Goal: Communication & Community: Answer question/provide support

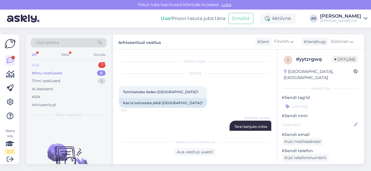
scroll to position [88, 0]
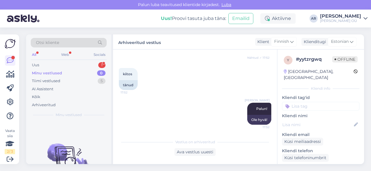
click at [93, 60] on div "Otsi kliente All Web Socials Uus 1 Minu vestlused 0 Tiimi vestlused 5 AI Assist…" at bounding box center [68, 78] width 85 height 87
click at [93, 64] on div "Uus 1" at bounding box center [69, 65] width 76 height 8
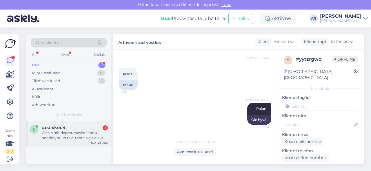
click at [82, 139] on div "Ostsin nõudepesumasima tartu onoffist, nüüd ta ei tööta, vaja oleks kontakti ku…" at bounding box center [75, 135] width 66 height 10
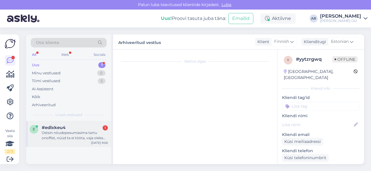
scroll to position [8, 0]
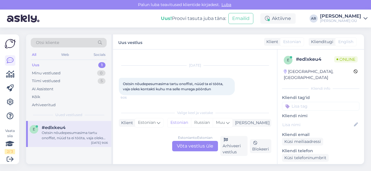
click at [183, 146] on div "Estonian to Estonian Võta vestlus üle" at bounding box center [195, 146] width 46 height 10
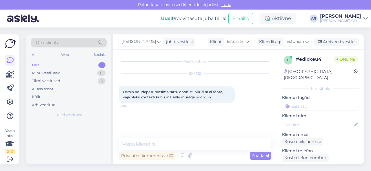
scroll to position [0, 0]
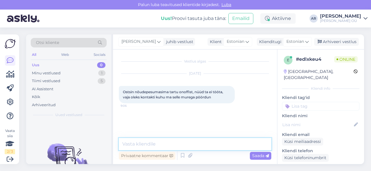
click at [183, 143] on textarea at bounding box center [195, 144] width 153 height 12
type textarea "Y"
click at [144, 144] on textarea "Tere! Mis firma" at bounding box center [195, 144] width 153 height 12
click at [188, 145] on textarea "Tere! Mis masina firma" at bounding box center [195, 144] width 153 height 12
type textarea "Tere! Mis masina firma on?"
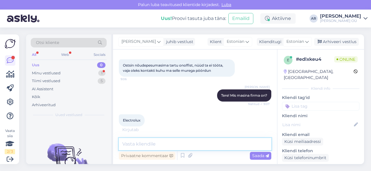
scroll to position [32, 0]
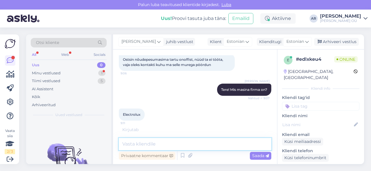
click at [170, 146] on textarea at bounding box center [195, 144] width 153 height 12
paste textarea "OÜ Sevi Kodukaubad [STREET_ADDRESS][GEOGRAPHIC_DATA]: E-R 9-17, L 10-15 e-mail:…"
type textarea "OÜ Sevi Kodukaubad [STREET_ADDRESS][GEOGRAPHIC_DATA]: E-R 9-17, L 10-15 e-mail:…"
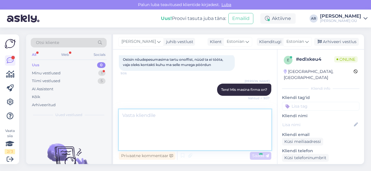
scroll to position [72, 0]
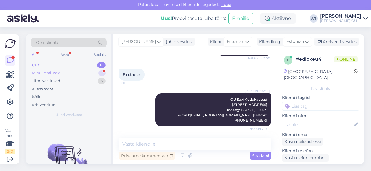
click at [51, 75] on div "Minu vestlused" at bounding box center [46, 73] width 29 height 6
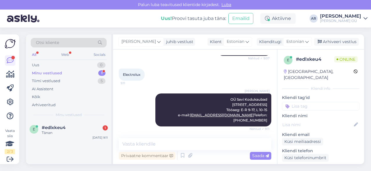
scroll to position [97, 0]
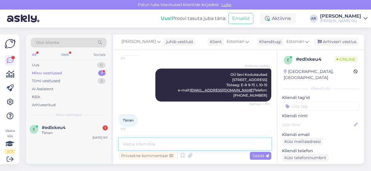
click at [209, 140] on textarea at bounding box center [195, 144] width 153 height 12
type textarea "Palun!"
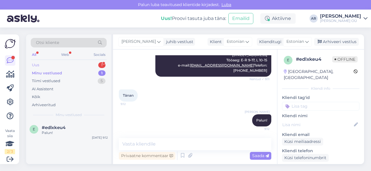
click at [70, 62] on div "Uus 1" at bounding box center [69, 65] width 76 height 8
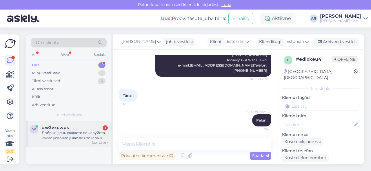
click at [67, 133] on div "Добрый день скажите пожалуйста какие условие у вас для товара в рассрочку" at bounding box center [75, 135] width 66 height 10
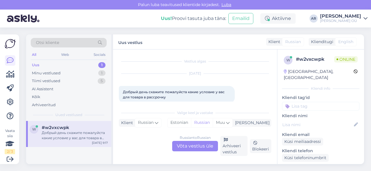
scroll to position [8, 0]
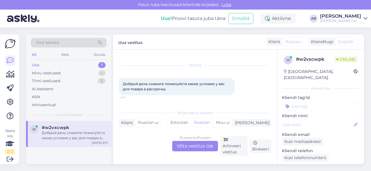
click at [189, 145] on div "Russian to Russian Võta vestlus üle" at bounding box center [195, 146] width 46 height 10
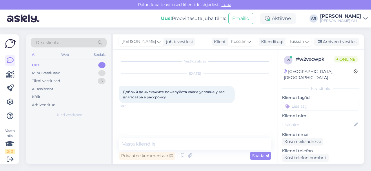
scroll to position [0, 0]
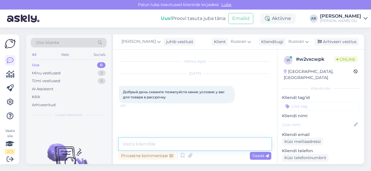
click at [189, 145] on textarea at bounding box center [195, 144] width 153 height 12
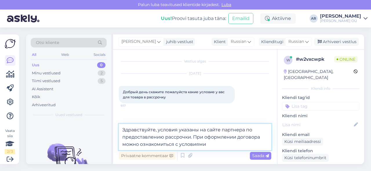
drag, startPoint x: 211, startPoint y: 145, endPoint x: 108, endPoint y: 128, distance: 103.5
click at [108, 128] on div "Otsi kliente All Web Socials Uus 0 Minu vestlused 2 Tiimi vestlused 5 AI Assist…" at bounding box center [195, 100] width 338 height 130
type textarea "Здравствуйте, условия указаны на сайте партнера по предоставлению рассрочки. Пр…"
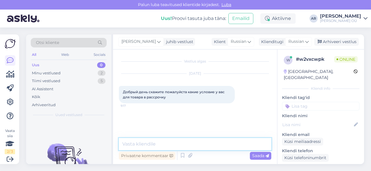
paste textarea "Здравствуйте! Условия указаны на сайте партнёра, предоставляющего рассрочку. Пр…"
type textarea "Здравствуйте! Условия указаны на сайте партнёра, предоставляющего рассрочку. Пр…"
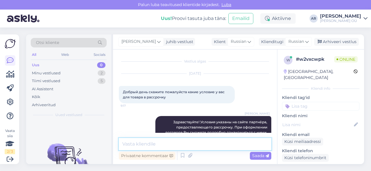
scroll to position [12, 0]
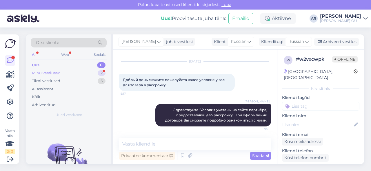
click at [77, 71] on div "Minu vestlused 2" at bounding box center [69, 73] width 76 height 8
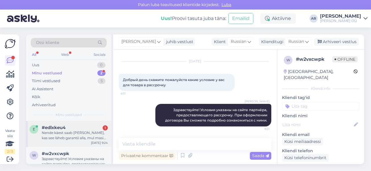
click at [90, 138] on div "Nende käest saab [PERSON_NAME], kas see läheb garantii alla, mul masin pool aas…" at bounding box center [75, 135] width 66 height 10
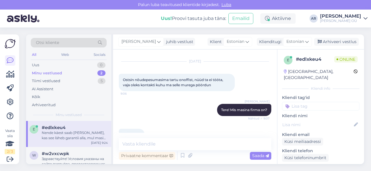
scroll to position [153, 0]
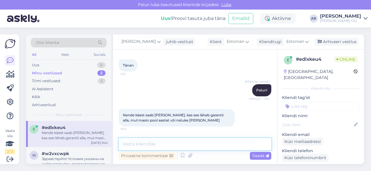
click at [176, 146] on textarea at bounding box center [195, 144] width 153 height 12
click at [168, 144] on textarea at bounding box center [195, 144] width 153 height 12
type textarea "Jah see on ametlik hoolduspartner"
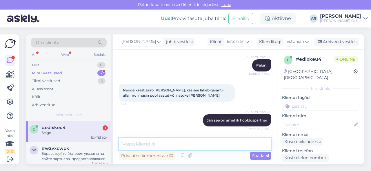
scroll to position [202, 0]
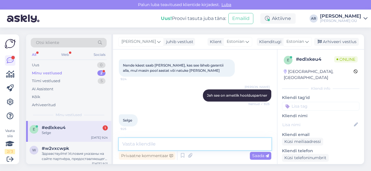
click at [148, 143] on textarea at bounding box center [195, 144] width 153 height 12
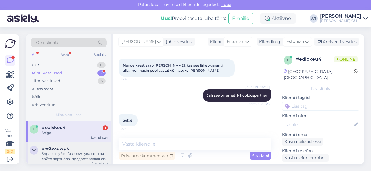
click at [81, 152] on div "Здравствуйте! Условия указаны на сайте партнёра, предоставляющего рассрочку. Пр…" at bounding box center [75, 156] width 66 height 10
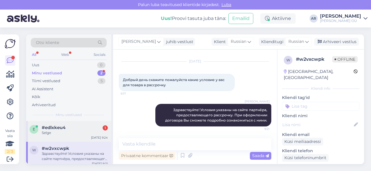
click at [89, 133] on div "Selge" at bounding box center [75, 132] width 66 height 5
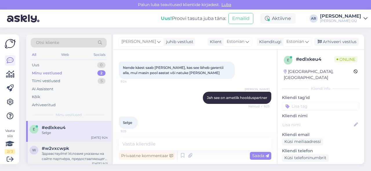
click at [89, 158] on div "Здравствуйте! Условия указаны на сайте партнёра, предоставляющего рассрочку. Пр…" at bounding box center [75, 156] width 66 height 10
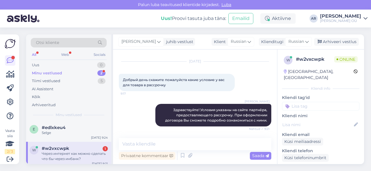
scroll to position [37, 0]
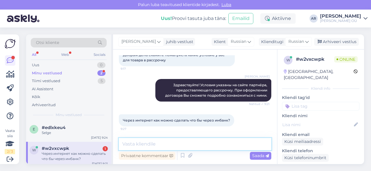
click at [144, 150] on textarea at bounding box center [195, 144] width 153 height 12
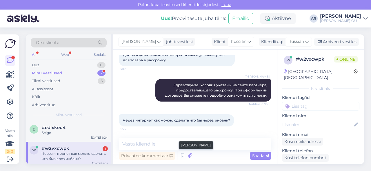
click at [189, 155] on icon at bounding box center [190, 156] width 8 height 9
click at [191, 156] on icon at bounding box center [190, 156] width 8 height 9
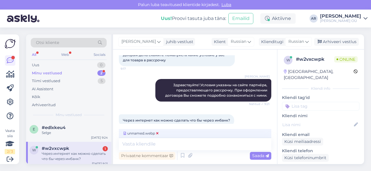
click at [147, 136] on span "unnamed.webp" at bounding box center [140, 133] width 37 height 5
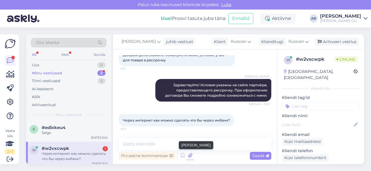
click at [190, 156] on icon at bounding box center [190, 156] width 8 height 9
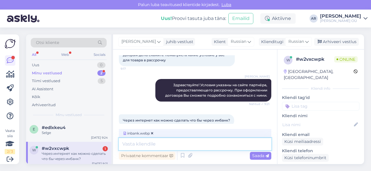
click at [151, 141] on textarea at bounding box center [195, 144] width 153 height 12
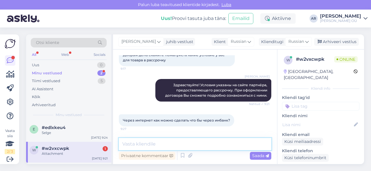
scroll to position [73, 0]
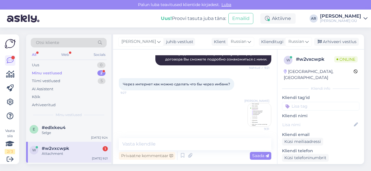
click at [257, 113] on img at bounding box center [259, 115] width 23 height 23
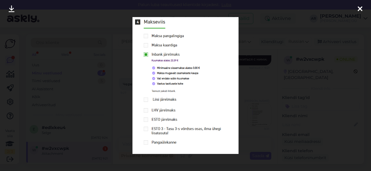
click at [257, 113] on div at bounding box center [185, 85] width 371 height 171
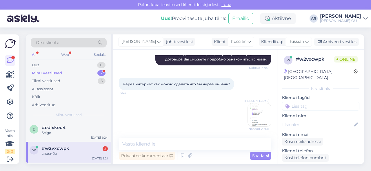
scroll to position [99, 0]
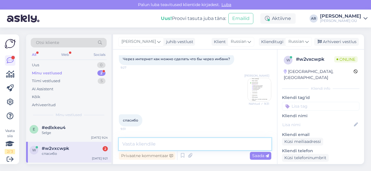
click at [176, 146] on textarea at bounding box center [195, 144] width 153 height 12
type textarea "Пожалуйста"
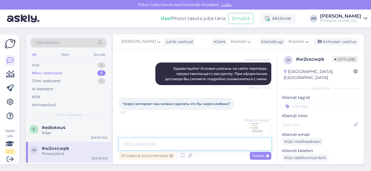
scroll to position [54, 0]
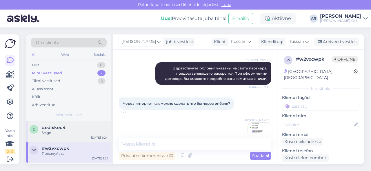
click at [99, 131] on div "Selge" at bounding box center [75, 132] width 66 height 5
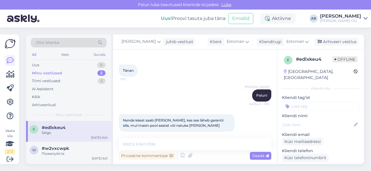
scroll to position [146, 0]
click at [67, 78] on div "Tiimi vestlused 5" at bounding box center [69, 81] width 76 height 8
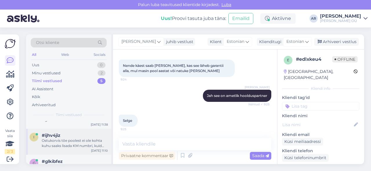
scroll to position [66, 0]
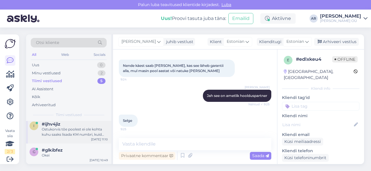
click at [43, 135] on div "Ostukorvis tõe poolest ei ole kohta kuhu saaks lisada KM numbri, kuid saab ikka…" at bounding box center [75, 132] width 66 height 10
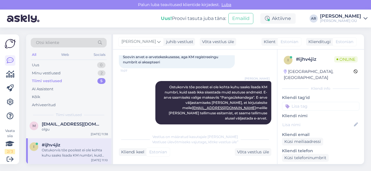
scroll to position [0, 0]
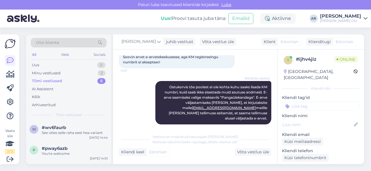
click at [43, 135] on div "See ütles selle raha eest hea variant" at bounding box center [75, 132] width 66 height 5
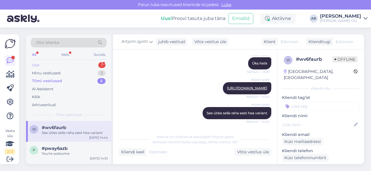
click at [93, 61] on div "Uus 1" at bounding box center [69, 65] width 76 height 8
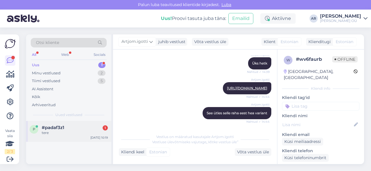
click at [84, 141] on div "p #padaf3z1 1 tere [DATE] 10:19" at bounding box center [68, 131] width 85 height 21
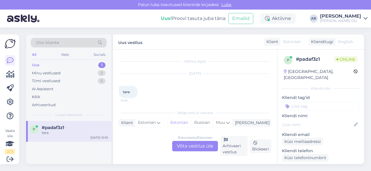
scroll to position [3, 0]
click at [179, 145] on div "Estonian to Estonian Võta vestlus üle" at bounding box center [195, 146] width 46 height 10
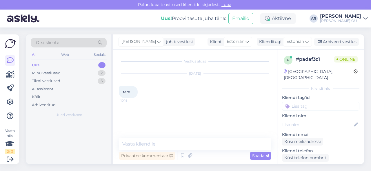
scroll to position [0, 0]
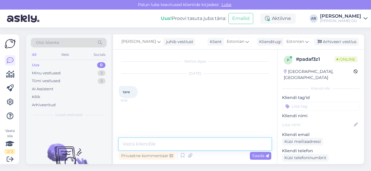
click at [179, 145] on textarea at bounding box center [195, 144] width 153 height 12
type textarea "[PERSON_NAME]"
type textarea "Tere!"
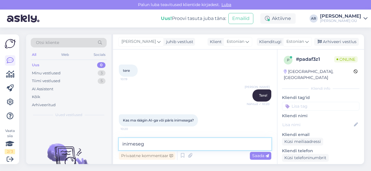
type textarea "inimesega"
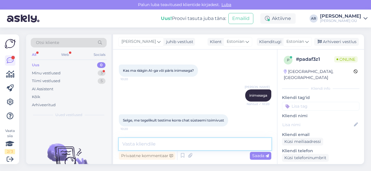
scroll to position [96, 0]
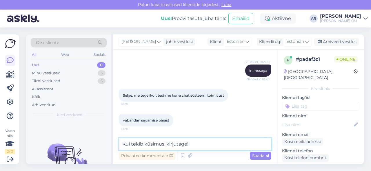
click at [202, 145] on textarea "Kui tekib küsimus, kirjutage!" at bounding box center [195, 144] width 153 height 12
type textarea "Kui tekib küsimus, kirjutage!"
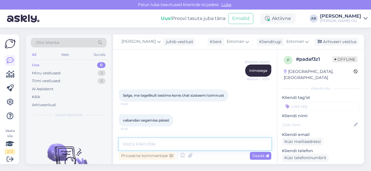
paste textarea "Kui Teil tekib küsimusi, kirjutage meile!"
type textarea "Kui Teil tekib küsimusi, kirjutage meile!"
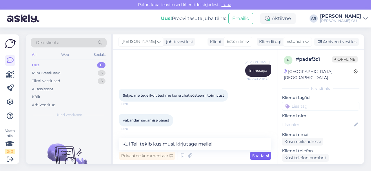
click at [253, 158] on div "Saada" at bounding box center [260, 156] width 21 height 8
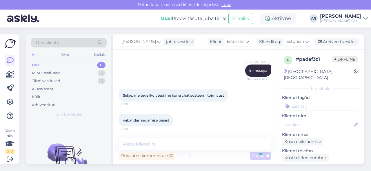
scroll to position [121, 0]
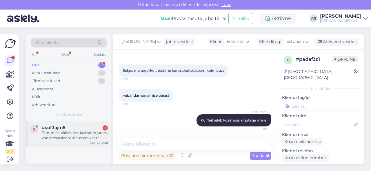
click at [82, 128] on div "#sof3ajm5 1" at bounding box center [75, 127] width 66 height 5
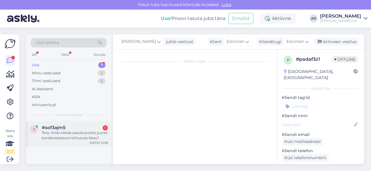
scroll to position [8, 0]
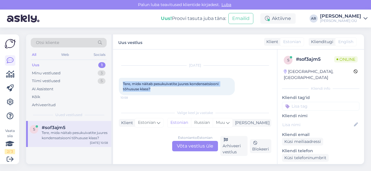
drag, startPoint x: 152, startPoint y: 90, endPoint x: 123, endPoint y: 82, distance: 30.2
click at [123, 82] on div "Tere, mida näitab pesukuivatite juures kondensatsiooni tõhususe klass? 10:58" at bounding box center [177, 86] width 116 height 17
copy span "Tere, mida näitab pesukuivatite juures kondensatsiooni tõhususe klass?"
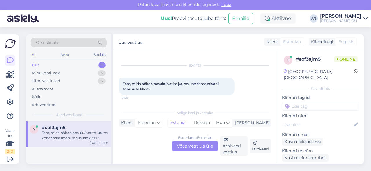
click at [189, 144] on div "Estonian to Estonian Võta vestlus üle" at bounding box center [195, 146] width 46 height 10
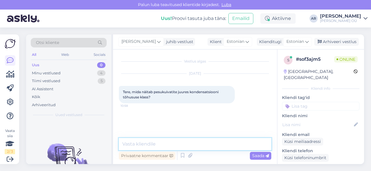
click at [189, 144] on textarea at bounding box center [195, 144] width 153 height 12
type textarea "[PERSON_NAME]"
paste textarea "Kondensatsiooni tõhususe klass (ingl. condensation efficiency class) näitab, [P…"
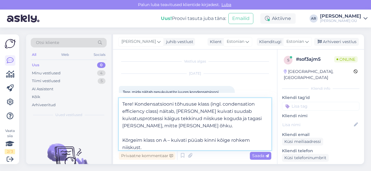
click at [210, 104] on textarea "Tere! Kondensatsiooni tõhususe klass (ingl. condensation efficiency class) näit…" at bounding box center [195, 124] width 153 height 52
click at [211, 104] on textarea "Tere! Kondensatsiooni tõhususe klass (ingl. condensation efficiency class) näit…" at bounding box center [195, 124] width 153 height 52
drag, startPoint x: 210, startPoint y: 104, endPoint x: 158, endPoint y: 111, distance: 52.3
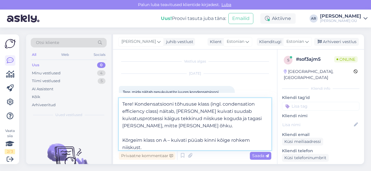
click at [158, 111] on textarea "Tere! Kondensatsiooni tõhususe klass (ingl. condensation efficiency class) näit…" at bounding box center [195, 124] width 153 height 52
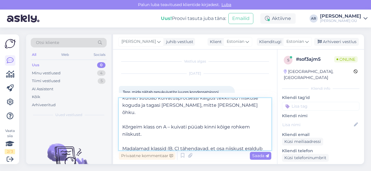
scroll to position [17, 0]
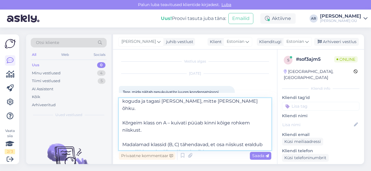
click at [122, 135] on textarea "Tere! Kondensatsiooni tõhususe klass näitab, [PERSON_NAME] kuivati suudab kuiva…" at bounding box center [195, 124] width 153 height 52
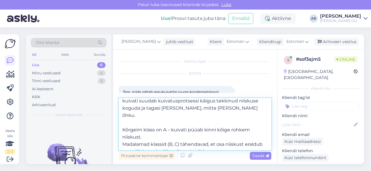
click at [123, 123] on textarea "Tere! Kondensatsiooni tõhususe klass näitab, [PERSON_NAME] kuivati suudab kuiva…" at bounding box center [195, 124] width 153 height 52
type textarea "Tere! Kondensatsiooni tõhususe klass näitab, [PERSON_NAME] kuivati suudab kuiva…"
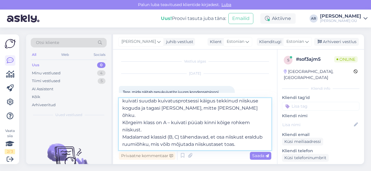
scroll to position [3, 0]
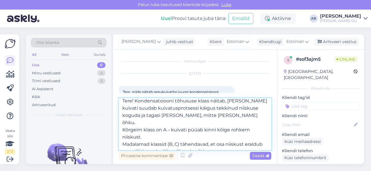
click at [131, 128] on textarea "Tere! Kondensatsiooni tõhususe klass näitab, [PERSON_NAME] kuivati suudab kuiva…" at bounding box center [195, 124] width 153 height 52
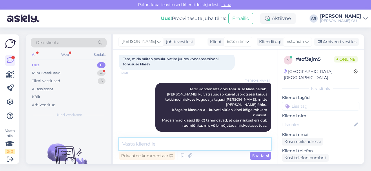
scroll to position [58, 0]
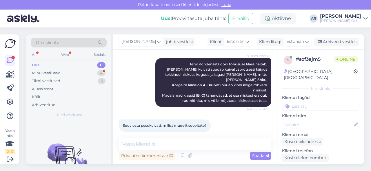
click at [188, 124] on span "Soov osta pesukuivati, millist mudelit soovitate?" at bounding box center [165, 126] width 84 height 4
copy div "Soov osta pesukuivati, millist mudelit soovitate? 11:05"
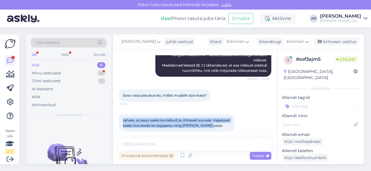
drag, startPoint x: 229, startPoint y: 121, endPoint x: 121, endPoint y: 115, distance: 108.6
click at [121, 115] on div "tahaks, et pesu saaks korralikult ja ühtlaselt kuivaks. Vajadusel saaks kuivata…" at bounding box center [177, 123] width 116 height 17
copy span "tahaks, et pesu saaks korralikult ja ühtlaselt kuivaks. Vajadusel saaks kuivata…"
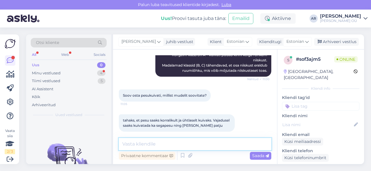
click at [168, 140] on textarea at bounding box center [195, 144] width 153 height 12
drag, startPoint x: 165, startPoint y: 142, endPoint x: 159, endPoint y: 142, distance: 5.8
click at [159, 142] on textarea "Mis on hinnapiir>=?" at bounding box center [195, 144] width 153 height 12
type textarea "Mis on hinnapiir?"
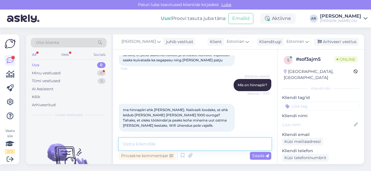
scroll to position [184, 0]
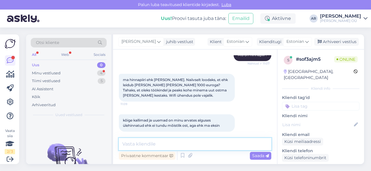
click at [185, 140] on textarea at bounding box center [195, 144] width 153 height 12
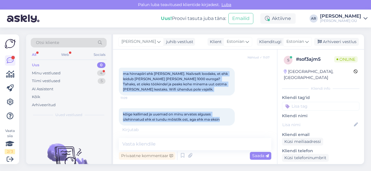
drag, startPoint x: 222, startPoint y: 116, endPoint x: 120, endPoint y: 64, distance: 114.5
click at [120, 64] on div "Vestlus algas [DATE] Tere, mida näitab pesukuivatite juures kondensatsiooni tõh…" at bounding box center [198, 91] width 158 height 72
copy div "ma hinnapiiri ehk [PERSON_NAME]. Naiivselt loodaks, et ehk leidub [PERSON_NAME]…"
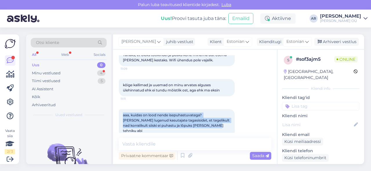
drag, startPoint x: 195, startPoint y: 122, endPoint x: 118, endPoint y: 102, distance: 79.5
click at [118, 102] on div "Vestlus algas [DATE] Tere, mida näitab pesukuivatite juures kondensatsiooni tõh…" at bounding box center [195, 107] width 164 height 115
copy span "aaa, kuidas on lood nende isepuhastuvatega? [PERSON_NAME] lugenud kasutajate ta…"
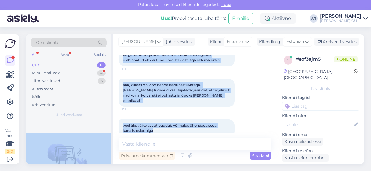
drag, startPoint x: 156, startPoint y: 123, endPoint x: 112, endPoint y: 113, distance: 44.9
click at [112, 113] on div "Otsi kliente All Web Socials Uus 0 Minu vestlused 4 Tiimi vestlused 5 AI Assist…" at bounding box center [195, 100] width 338 height 130
click at [144, 124] on div "veel üks väike asi, et puudub võimalus ühendada seda kanalisatsiooniga 11:12" at bounding box center [177, 128] width 116 height 17
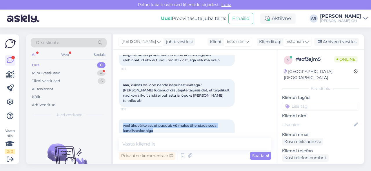
drag, startPoint x: 155, startPoint y: 122, endPoint x: 123, endPoint y: 115, distance: 32.6
click at [123, 120] on div "veel üks väike asi, et puudub võimalus ühendada seda kanalisatsiooniga 11:12" at bounding box center [177, 128] width 116 height 17
copy span "veel üks väike asi, et puudub võimalus ühendada seda kanalisatsiooniga"
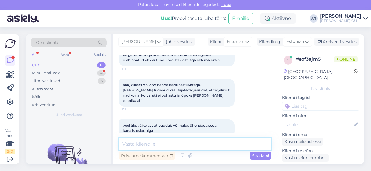
click at [142, 149] on textarea at bounding box center [195, 144] width 153 height 12
type textarea "Kontrollin"
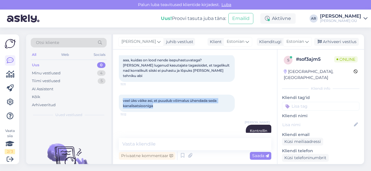
drag, startPoint x: 160, startPoint y: 97, endPoint x: 121, endPoint y: 87, distance: 40.6
click at [121, 95] on div "veel üks väike asi, et puudub võimalus ühendada seda kanalisatsiooniga 11:12" at bounding box center [177, 103] width 116 height 17
copy span "veel üks väike asi, et puudub võimalus ühendada seda kanalisatsiooniga"
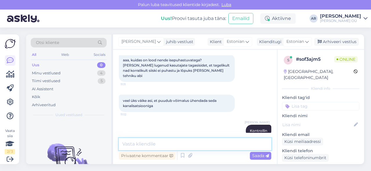
click at [173, 142] on textarea at bounding box center [195, 144] width 153 height 12
paste textarea "[URL][DOMAIN_NAME]"
type textarea "[URL][DOMAIN_NAME]"
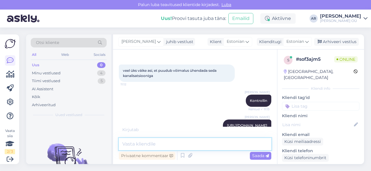
scroll to position [311, 0]
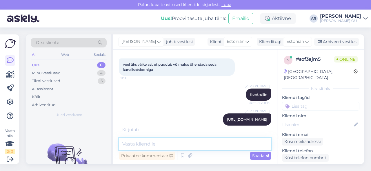
click at [158, 147] on textarea at bounding box center [195, 144] width 153 height 12
paste textarea "Lorem Ipsumdol / sita consect Adipiscingelitseddoeiu Temporin utlabore etdolore…"
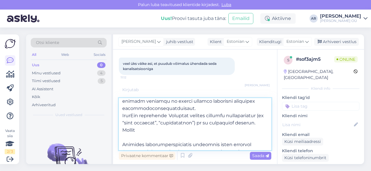
scroll to position [0, 0]
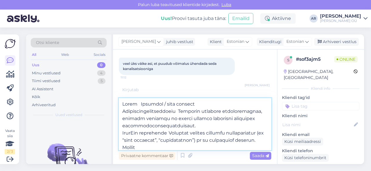
drag, startPoint x: 193, startPoint y: 105, endPoint x: 141, endPoint y: 105, distance: 51.9
click at [141, 105] on textarea at bounding box center [195, 124] width 153 height 52
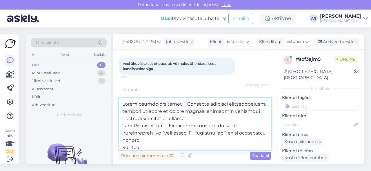
click at [122, 111] on textarea at bounding box center [195, 124] width 153 height 52
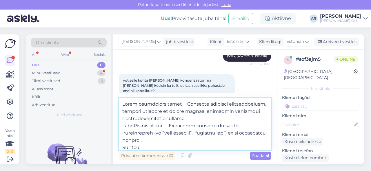
type textarea "Loremipsumdolorsitamet Consecte adipisci elitseddoeiusm, tempori utlabore et do…"
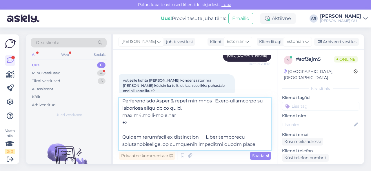
drag, startPoint x: 122, startPoint y: 103, endPoint x: 243, endPoint y: 151, distance: 129.9
click at [243, 151] on div "Privaatne kommentaar Saada" at bounding box center [195, 129] width 153 height 63
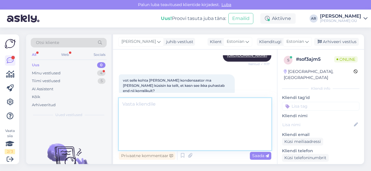
scroll to position [335, 0]
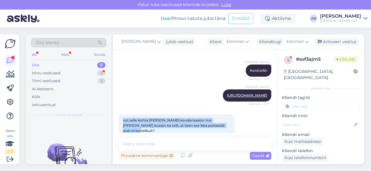
drag, startPoint x: 218, startPoint y: 120, endPoint x: 120, endPoint y: 114, distance: 98.5
click at [120, 115] on div "vot selle kohta [PERSON_NAME] kondensaator ma [PERSON_NAME] küsisin ka teilt, e…" at bounding box center [177, 126] width 116 height 23
copy span "vot selle kohta [PERSON_NAME] kondensaator ma [PERSON_NAME] küsisin ka teilt, e…"
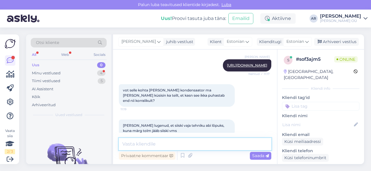
click at [187, 148] on textarea at bounding box center [195, 144] width 153 height 12
paste textarea "Jah, isepuhastus töötab, aga see ei tähenda, et süsteem oleks 100% hooldusvaba …"
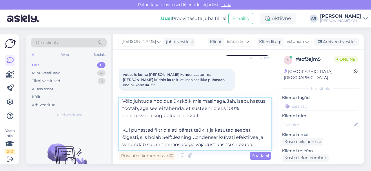
scroll to position [3, 0]
click at [122, 130] on textarea "Võib juhtuda hooldus ükskõik mis masinaga, Jah, isepuhastus töötab, aga see ei …" at bounding box center [195, 124] width 153 height 52
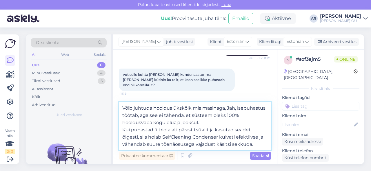
scroll to position [0, 0]
type textarea "Võib juhtuda hooldus ükskõik mis masinaga, Jah, isepuhastus töötab, aga see ei …"
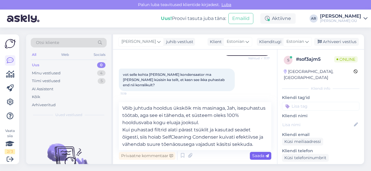
click at [258, 155] on span "Saada" at bounding box center [260, 155] width 17 height 5
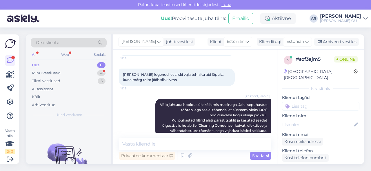
scroll to position [446, 0]
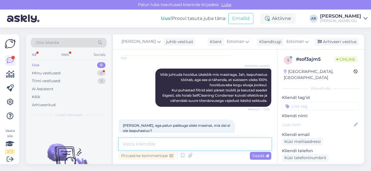
click at [189, 147] on textarea at bounding box center [195, 144] width 153 height 12
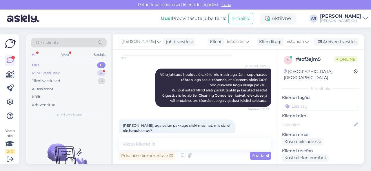
click at [90, 74] on div "Minu vestlused 4" at bounding box center [69, 73] width 76 height 8
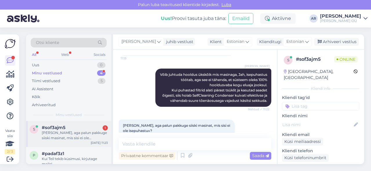
click at [88, 130] on div "#sof3ajm5 1" at bounding box center [75, 127] width 66 height 5
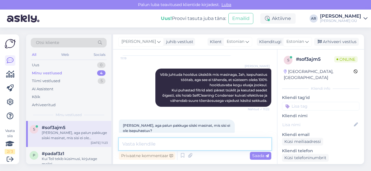
click at [151, 148] on textarea at bounding box center [195, 144] width 153 height 12
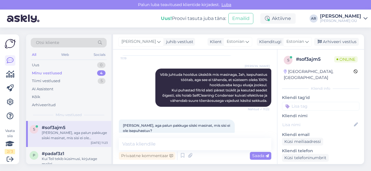
click at [148, 122] on div "[PERSON_NAME], aga palun pakkuge siiski masinat, mis sisi ei ole isepuhastuv? 1…" at bounding box center [177, 128] width 116 height 17
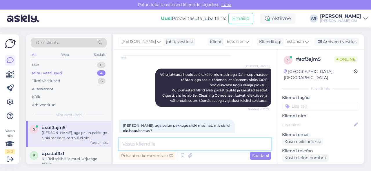
click at [198, 143] on textarea at bounding box center [195, 144] width 153 height 12
paste textarea "[URL][DOMAIN_NAME]"
type textarea "[URL][DOMAIN_NAME]"
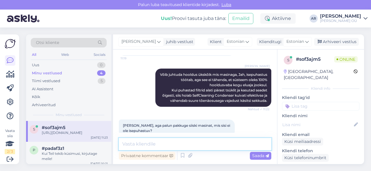
scroll to position [476, 0]
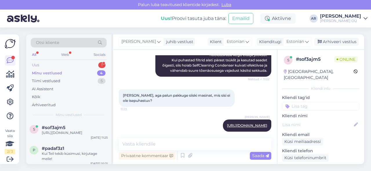
click at [79, 65] on div "Uus 1" at bounding box center [69, 65] width 76 height 8
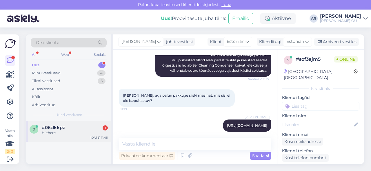
click at [73, 139] on div "0 #06zlkkpz 1 Hi there. [DATE] 11:45" at bounding box center [68, 131] width 85 height 21
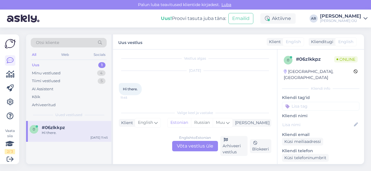
scroll to position [3, 0]
click at [180, 144] on div "English to Estonian Võta vestlus üle" at bounding box center [195, 146] width 46 height 10
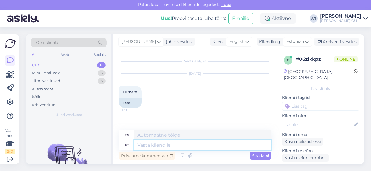
click at [180, 144] on textarea at bounding box center [202, 146] width 137 height 10
type textarea "Tere!"
type textarea "Hello!"
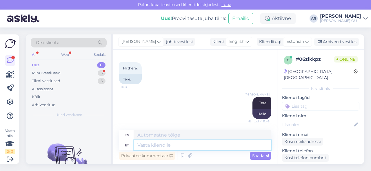
scroll to position [69, 0]
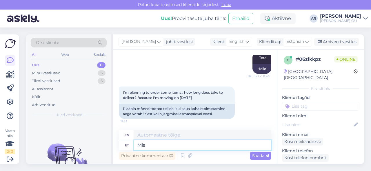
type textarea "Mis"
type textarea "What"
type textarea "Mis toot"
type textarea "What are you bringing?"
type textarea "Mis tooted?"
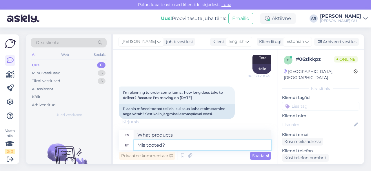
type textarea "What products?"
type textarea "Mis tooted?"
click at [256, 157] on span "Saada" at bounding box center [260, 155] width 17 height 5
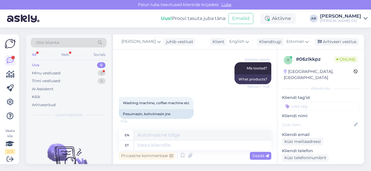
scroll to position [173, 0]
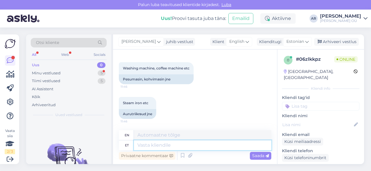
click at [195, 145] on textarea at bounding box center [202, 146] width 137 height 10
type textarea "[PERSON_NAME]"
type textarea "If"
type textarea "Kui toode"
type textarea "If the product"
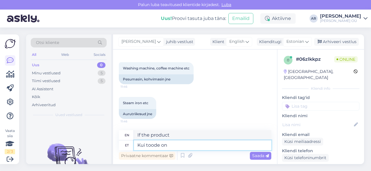
type textarea "Kui toode on"
type textarea "If the product is"
type textarea "Kui toode on saadaval"
type textarea "When the product is available"
type textarea "Kui toode on saadaval kaupluses"
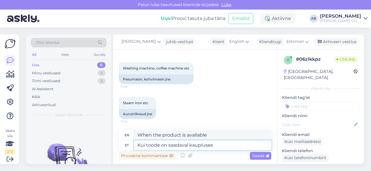
type textarea "When the product is available in the store"
type textarea "Kui toode on saadaval kaupluses v"
type textarea "If the product is available in store or"
type textarea "Kui toode on saadaval kaupluses või"
type textarea "If the product is available in a store or"
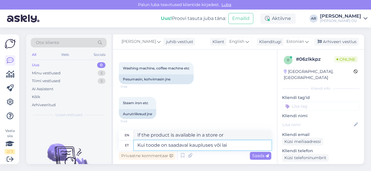
type textarea "Kui toode on saadaval kaupluses või la"
type textarea "If the product is available in a store or wide"
type textarea "Kui toode on saadaval kaupluses või [GEOGRAPHIC_DATA],"
type textarea "If the product is available in a store or warehouse,"
type textarea "Kui toode on saadaval kaupluses või [GEOGRAPHIC_DATA], tarneaeg"
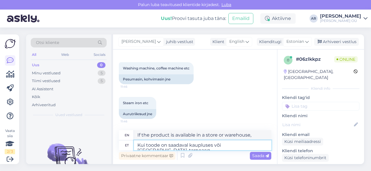
type textarea "If the product is available in store or warehouse, the delivery time"
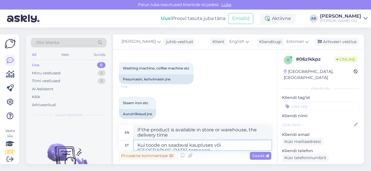
scroll to position [179, 0]
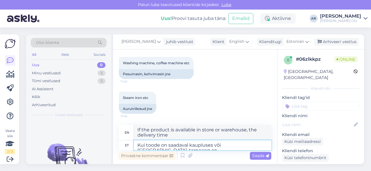
type textarea "Kui toode on saadaval kaupluses või [GEOGRAPHIC_DATA], tarneaeg on2"
type textarea "If the product is available in store or warehouse, the delivery time is 2"
type textarea "Kui toode on saadaval kaupluses või [GEOGRAPHIC_DATA], tarneaeg on2-4"
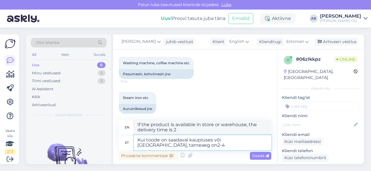
type textarea "If the product is available in store or warehouse, the delivery time is 2-"
type textarea "Kui toode on saadaval kaupluses või [GEOGRAPHIC_DATA], tarneaeg on2-4"
type textarea "If the product is available in store or warehouse, the delivery time is 2-4"
type textarea "Kui toode on saadaval kaupluses või [GEOGRAPHIC_DATA], tarneaeg on2-4 tööpäeva"
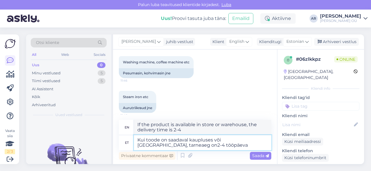
type textarea "If the product is available in store or warehouse, the delivery time is 2-4 bus…"
click at [261, 139] on textarea "Kui toode on saadaval kaupluses või [GEOGRAPHIC_DATA], tarneaeg on2-4 tööpäeva" at bounding box center [202, 142] width 137 height 15
type textarea "Kui toode on saadaval kaupluses või [GEOGRAPHIC_DATA], tarneaeg on 2-4 tööpäeva"
type textarea "If the product is available in store or in stock, the delivery time is 2-4 busi…"
type textarea "Kui toode on saadaval kaupluses või [GEOGRAPHIC_DATA], tarneaeg on 2-4 tööpäeva"
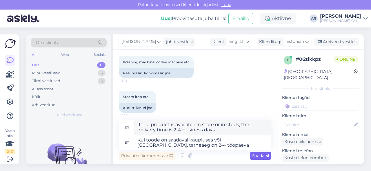
click at [260, 155] on span "Saada" at bounding box center [260, 155] width 17 height 5
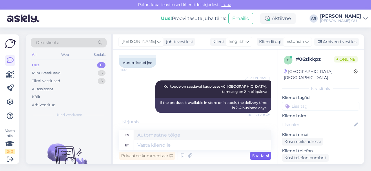
scroll to position [253, 0]
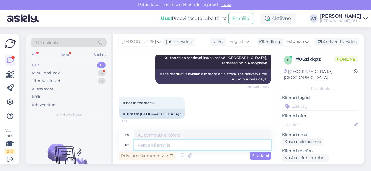
click at [205, 146] on textarea at bounding box center [202, 146] width 137 height 10
type textarea "2"
type textarea "лгш"
type textarea "first"
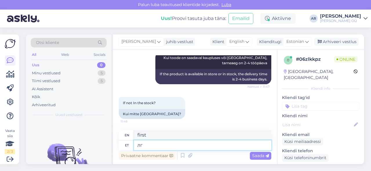
type textarea "л"
type textarea "kui"
type textarea "if"
type textarea "kui saadaval"
type textarea "if available"
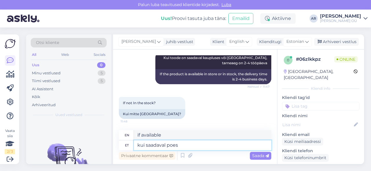
type textarea "kui saadaval poes"
type textarea "when available in store"
type textarea "kui saadaval poes siis"
type textarea "if available in the store then"
type textarea "kui saadaval poes siis 2"
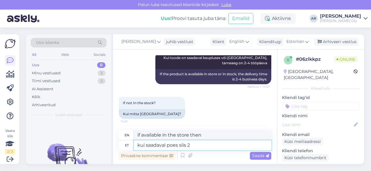
type textarea "if available in store then 2"
type textarea "kui saadaval poes siis 2-4"
type textarea "if available in store then 2-"
type textarea "kui saadaval poes siis 2-4"
type textarea "if available in store then 2-4"
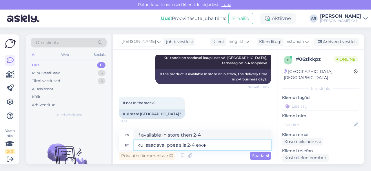
type textarea "kui saadaval poes siis 2-4 ежжз"
type textarea "if available in store then 2-4 times a day"
type textarea "kui saadaval poes siis 2-4 ежжзэ"
type textarea "if available in store then 2-4 days"
type textarea "kui saadaval poes siis 2-4"
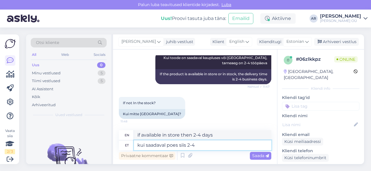
type textarea "if available in store then 2-4"
type textarea "kui saadaval poes siis 2-4 töö"
type textarea "if available in store then 2-4 working days"
type textarea "kui saadaval poes siis 2-4 tööpäeva"
click at [224, 148] on textarea "kui saadaval poes siis 2-4 tööpäeva" at bounding box center [202, 146] width 137 height 10
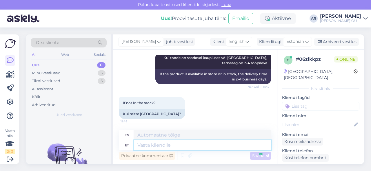
scroll to position [288, 0]
